Goal: Task Accomplishment & Management: Use online tool/utility

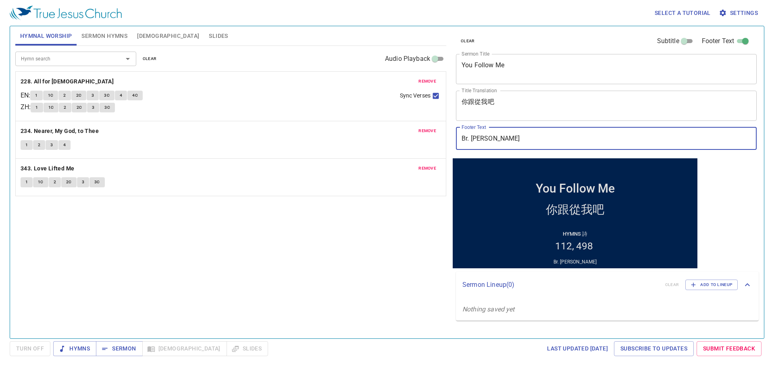
drag, startPoint x: 523, startPoint y: 140, endPoint x: 453, endPoint y: 154, distance: 70.8
click at [453, 154] on div "clear Subtitle Footer Text Sermon Title You Follow Me x Sermon Title Title Tran…" at bounding box center [605, 92] width 306 height 132
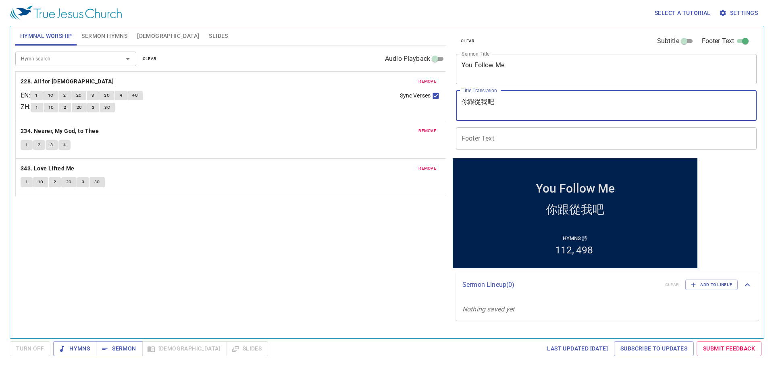
drag, startPoint x: 523, startPoint y: 113, endPoint x: 456, endPoint y: 114, distance: 67.7
click at [456, 114] on div "你跟從我吧 x Title Translation" at bounding box center [606, 106] width 301 height 30
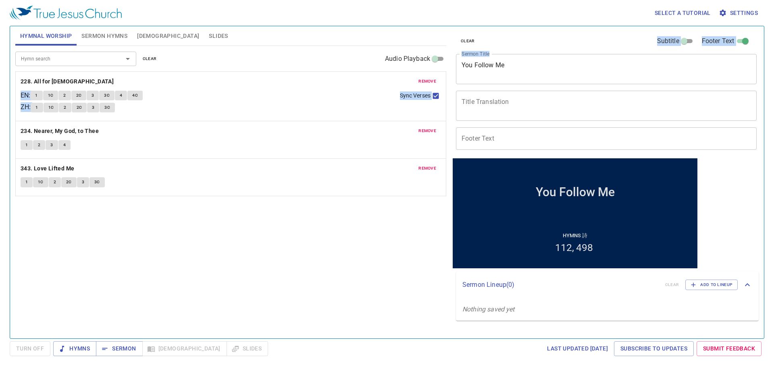
drag, startPoint x: 496, startPoint y: 81, endPoint x: 456, endPoint y: 78, distance: 40.0
click at [417, 83] on div "Hymnal Worship Sermon Hymns Bible Slides Hymn search Hymn search clear Audio Pl…" at bounding box center [386, 179] width 749 height 312
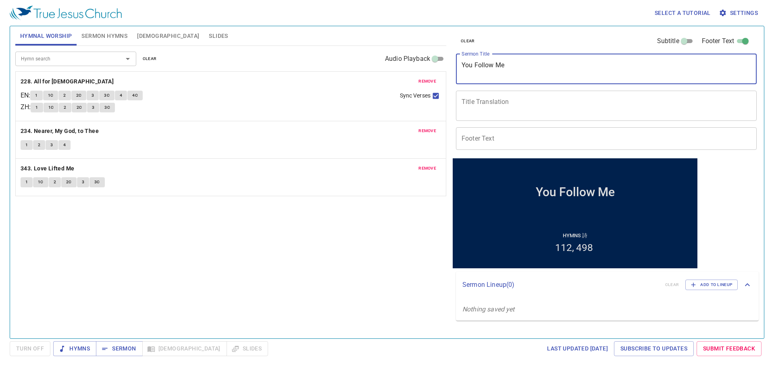
drag, startPoint x: 492, startPoint y: 73, endPoint x: 416, endPoint y: 70, distance: 75.8
click at [416, 70] on div "Hymnal Worship Sermon Hymns Bible Slides Hymn search Hymn search clear Audio Pl…" at bounding box center [386, 179] width 749 height 312
drag, startPoint x: 515, startPoint y: 66, endPoint x: 410, endPoint y: 70, distance: 105.6
click at [411, 68] on div "Hymnal Worship Sermon Hymns Bible Slides Hymn search Hymn search clear Audio Pl…" at bounding box center [386, 179] width 749 height 312
click at [437, 75] on div "remove 228. All for Jesus EN : 1 1C 2 2C 3 3C 4 4C ZH : 1 1C 2 2C 3 3C Sync Ver…" at bounding box center [231, 96] width 430 height 49
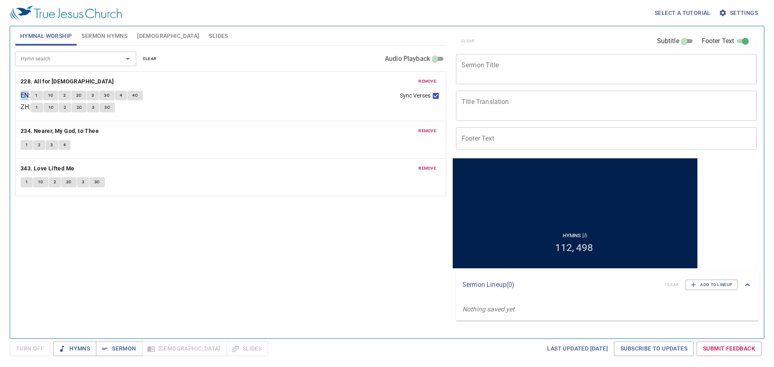
click at [436, 76] on div "remove 228. All for Jesus EN : 1 1C 2 2C 3 3C 4 4C ZH : 1 1C 2 2C 3 3C Sync Ver…" at bounding box center [231, 96] width 430 height 49
click at [432, 85] on button "remove" at bounding box center [426, 82] width 27 height 10
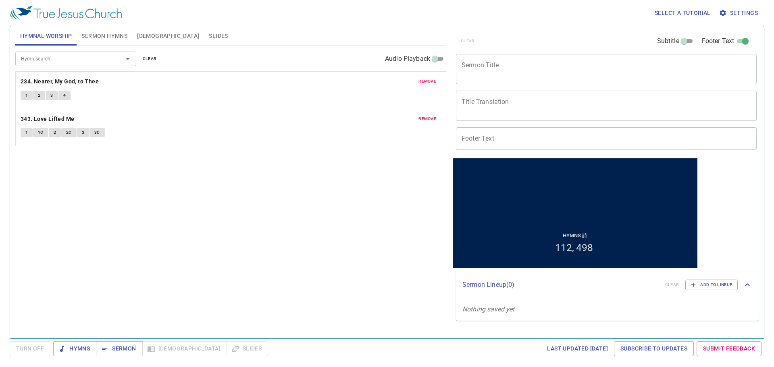
click at [432, 86] on button "remove" at bounding box center [426, 82] width 27 height 10
drag, startPoint x: 432, startPoint y: 85, endPoint x: 348, endPoint y: 82, distance: 83.5
click at [432, 86] on button "remove" at bounding box center [426, 82] width 27 height 10
click at [111, 39] on span "Sermon Hymns" at bounding box center [104, 36] width 46 height 10
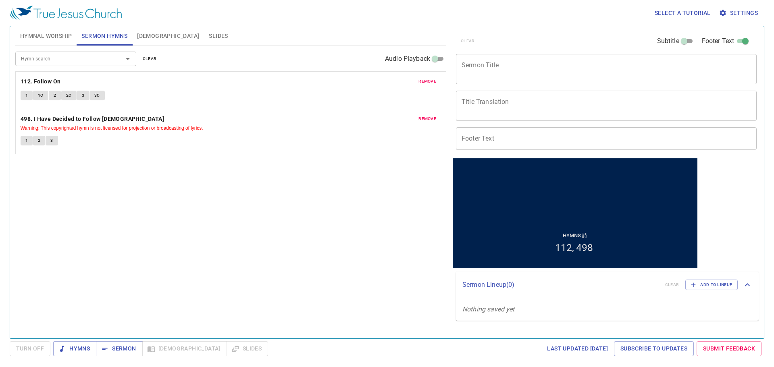
click at [424, 75] on div "remove 112. Follow On 1 1C 2 2C 3 3C" at bounding box center [231, 90] width 430 height 37
click at [427, 79] on span "remove" at bounding box center [427, 81] width 18 height 7
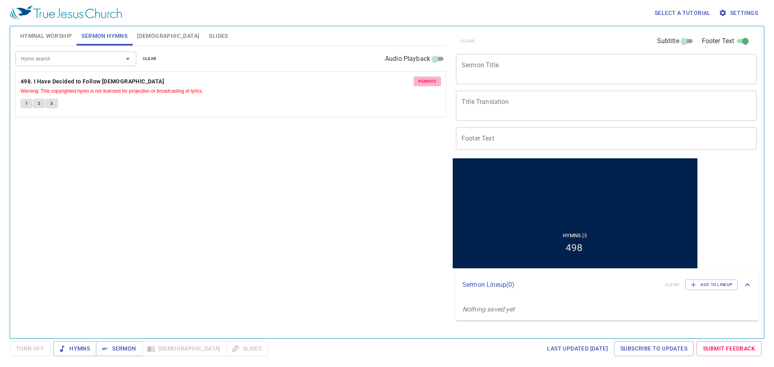
click at [431, 82] on span "remove" at bounding box center [427, 81] width 18 height 7
click at [431, 82] on div "Hymn search Hymn search clear Audio Playback No hymns for sermon yet" at bounding box center [230, 189] width 431 height 286
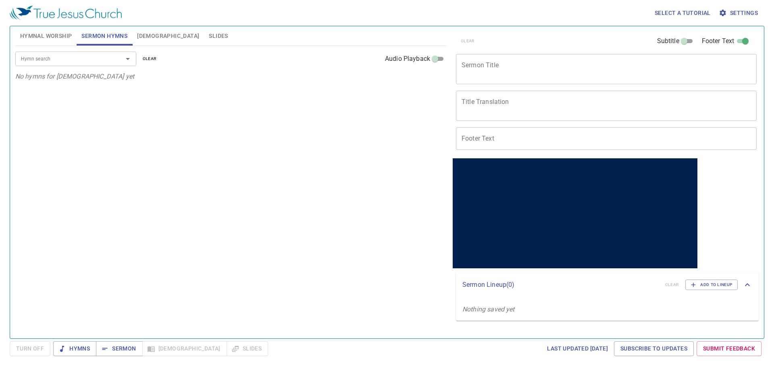
drag, startPoint x: 566, startPoint y: 69, endPoint x: 560, endPoint y: 67, distance: 6.0
click at [566, 70] on textarea "Sermon Title" at bounding box center [605, 68] width 289 height 15
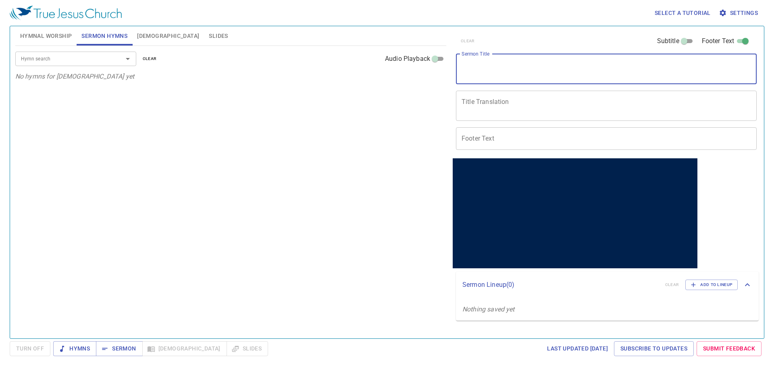
paste textarea "Lord, My Soul Will Wait for Thee!"
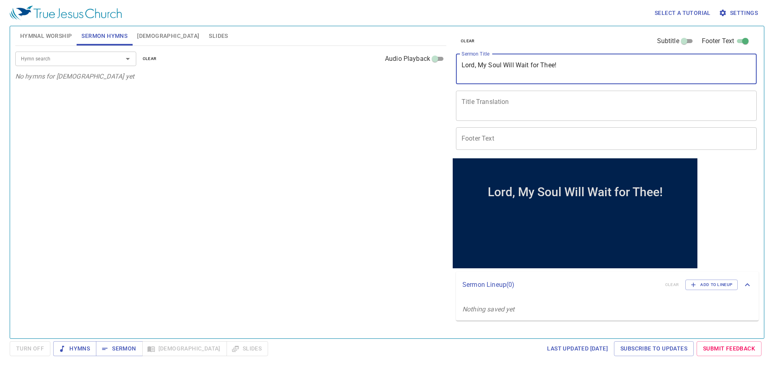
type textarea "Lord, My Soul Will Wait for Thee!"
click at [517, 108] on textarea "Title Translation" at bounding box center [605, 105] width 289 height 15
paste textarea "主、我等侯祢！"
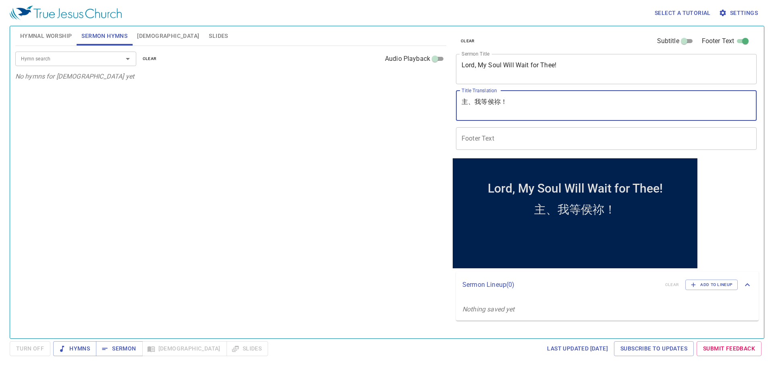
type textarea "主、我等侯祢！"
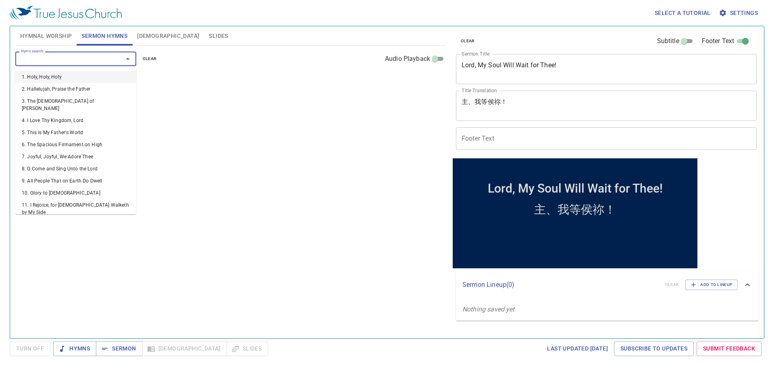
click at [80, 60] on input "Hymn search" at bounding box center [64, 58] width 92 height 9
type input "66"
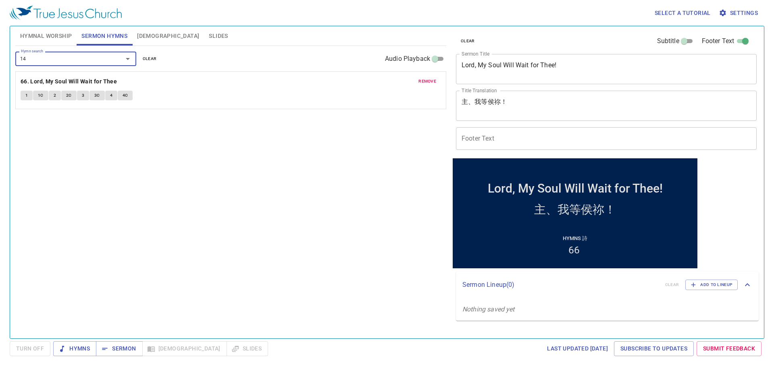
type input "144"
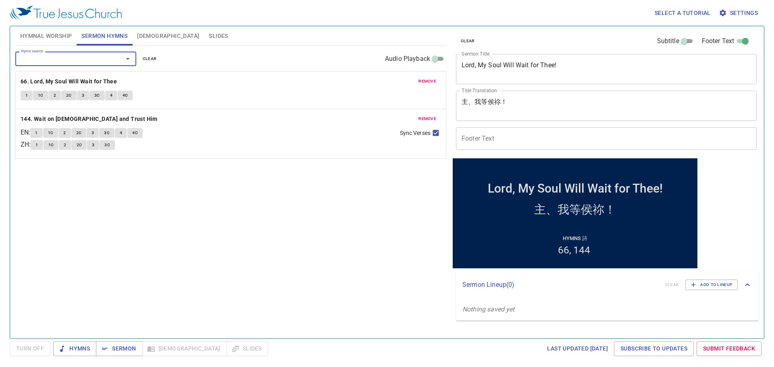
click at [38, 38] on span "Hymnal Worship" at bounding box center [46, 36] width 52 height 10
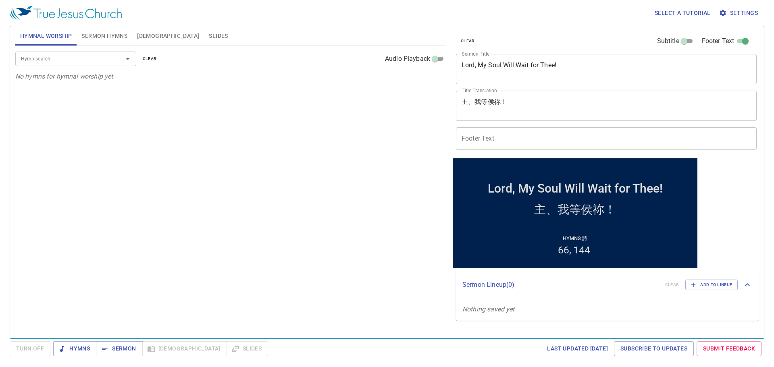
click at [97, 60] on input "Hymn search" at bounding box center [64, 58] width 92 height 9
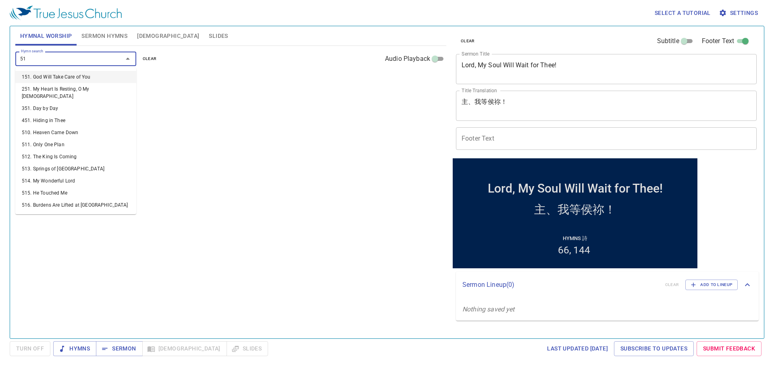
type input "517"
type input "396"
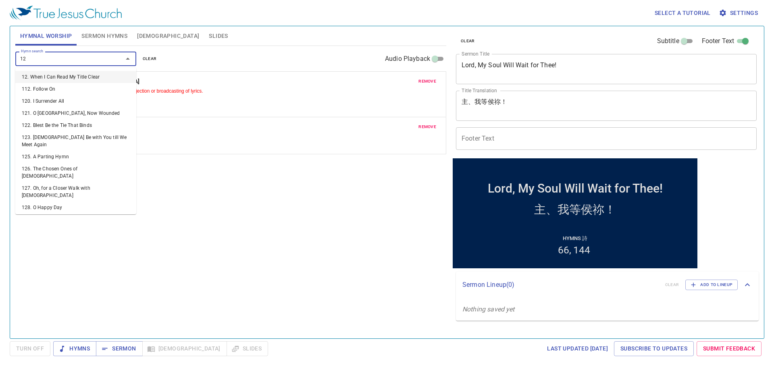
type input "120"
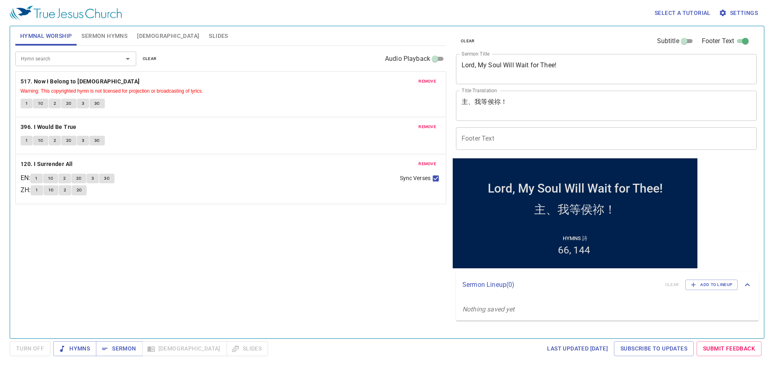
click at [117, 246] on div "Hymn search Hymn search clear Audio Playback remove 517. Now I Belong to Jesus …" at bounding box center [230, 189] width 431 height 286
click at [95, 350] on button "Hymns" at bounding box center [74, 348] width 43 height 15
click at [27, 102] on span "1" at bounding box center [26, 103] width 2 height 7
click at [244, 230] on div "Hymn search Hymn search clear Audio Playback remove 517. Now I Belong to Jesus …" at bounding box center [230, 189] width 431 height 286
click at [392, 299] on div "Hymn search Hymn search clear Audio Playback remove 517. Now I Belong to Jesus …" at bounding box center [230, 189] width 431 height 286
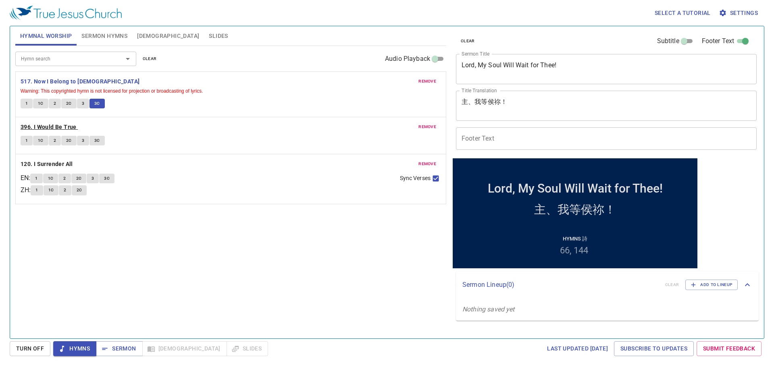
click at [71, 130] on b "396. I Would Be True" at bounding box center [49, 127] width 56 height 10
click at [23, 140] on button "1" at bounding box center [27, 141] width 12 height 10
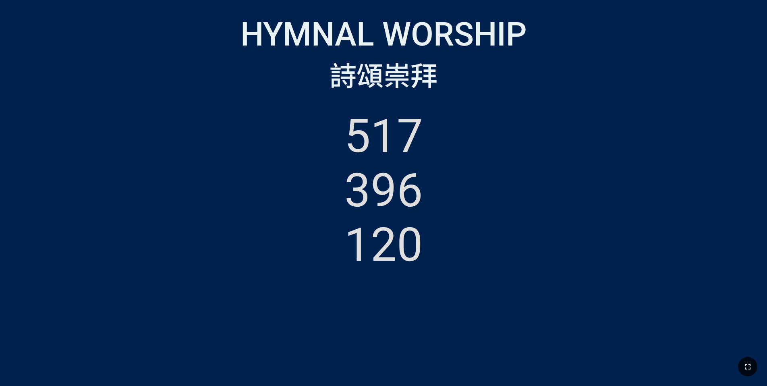
click at [748, 367] on icon "button" at bounding box center [748, 367] width 10 height 10
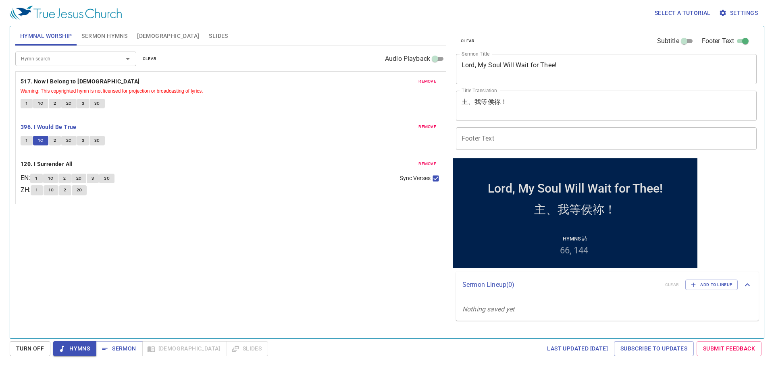
click at [326, 272] on div "Hymn search Hymn search clear Audio Playback remove 517. Now I Belong to Jesus …" at bounding box center [230, 189] width 431 height 286
click at [54, 140] on span "2" at bounding box center [55, 140] width 2 height 7
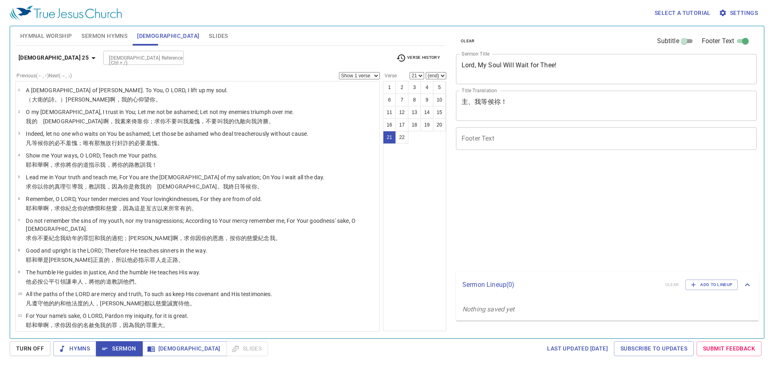
select select "21"
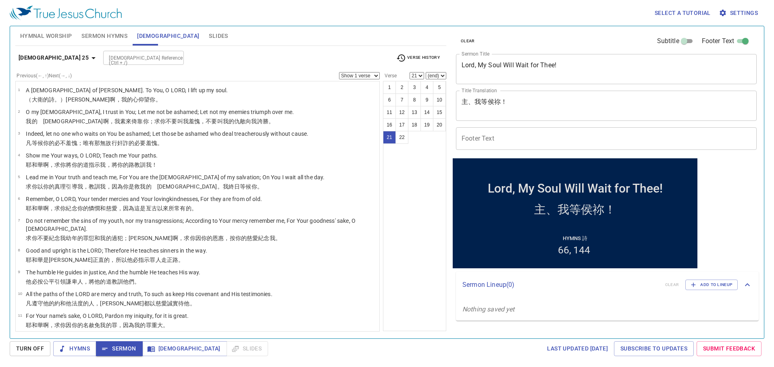
scroll to position [243, 0]
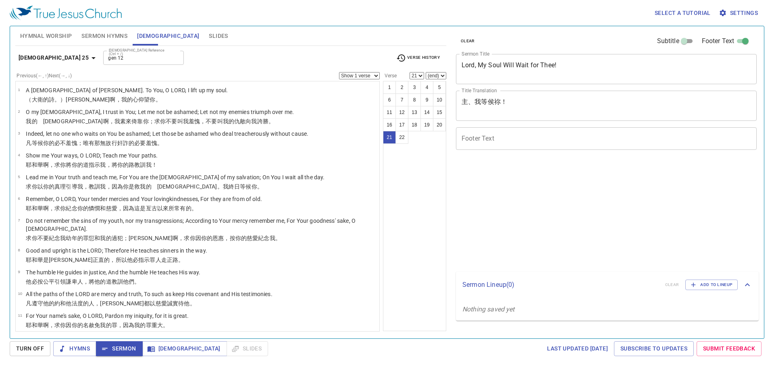
select select "21"
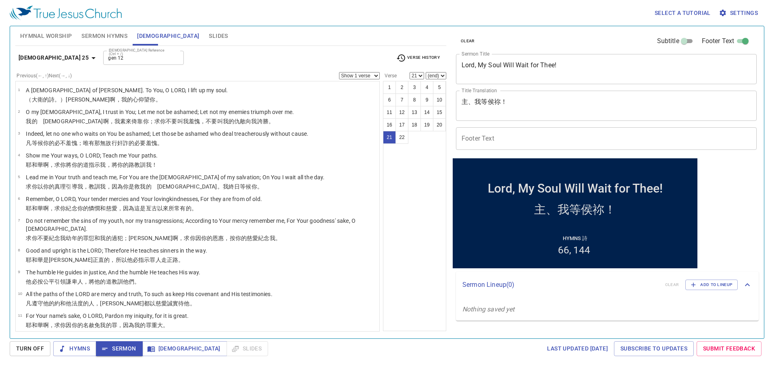
scroll to position [243, 0]
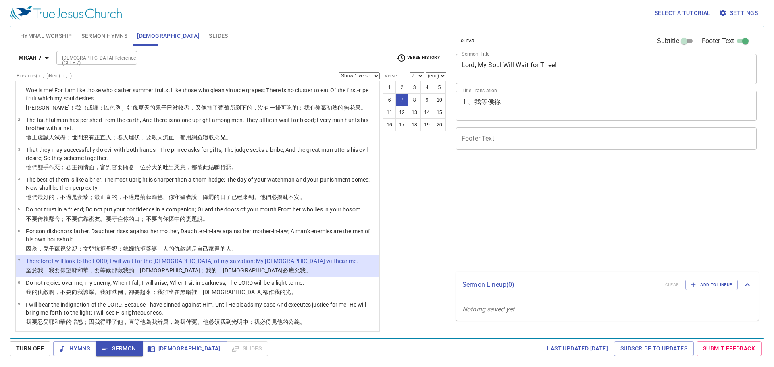
select select "7"
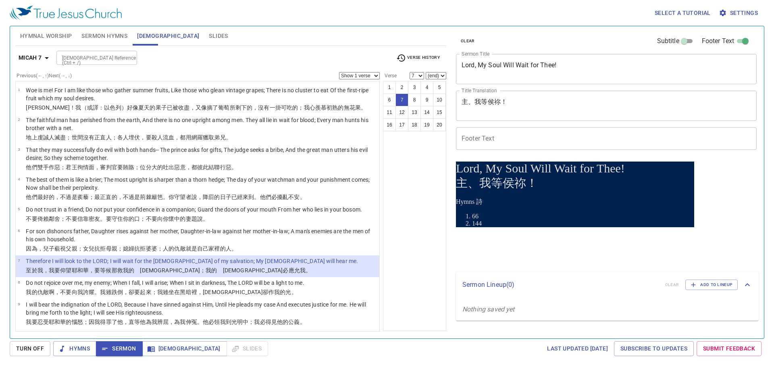
click at [103, 57] on input "[DEMOGRAPHIC_DATA] Reference (Ctrl + /)" at bounding box center [90, 57] width 62 height 9
click at [98, 58] on input "[DEMOGRAPHIC_DATA] Reference (Ctrl + /)" at bounding box center [90, 57] width 62 height 9
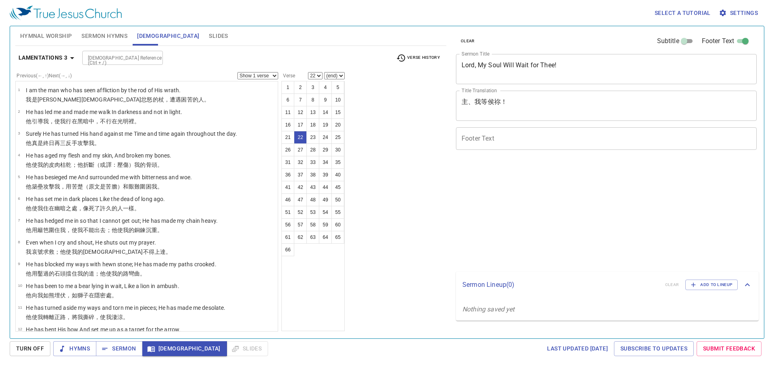
select select "22"
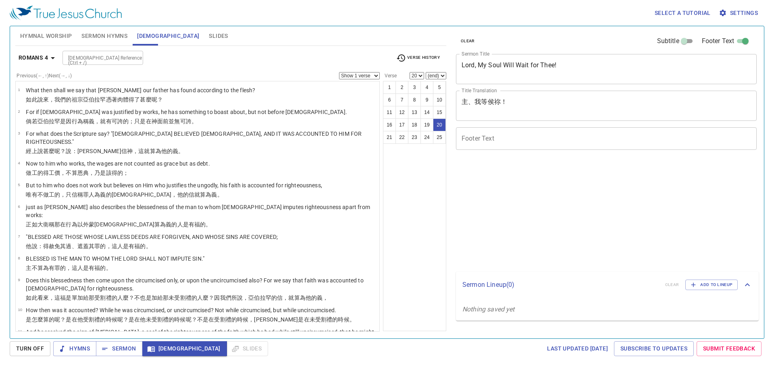
select select "20"
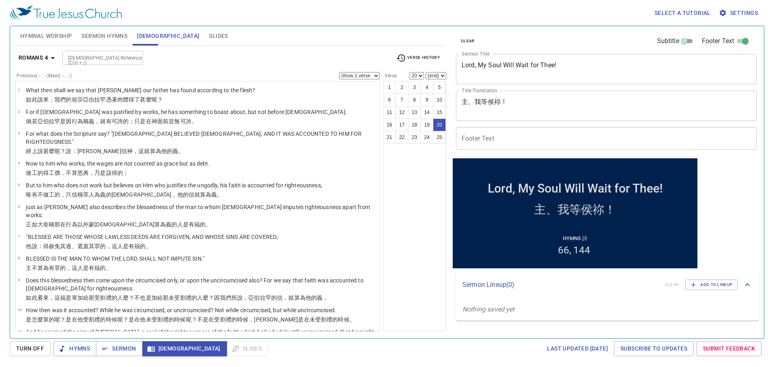
scroll to position [365, 0]
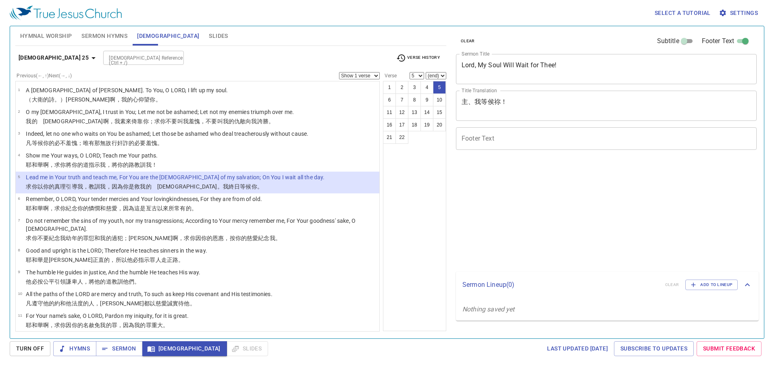
select select "5"
